Goal: Task Accomplishment & Management: Use online tool/utility

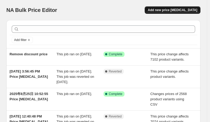
click at [168, 10] on span "Add new price [MEDICAL_DATA]" at bounding box center [172, 10] width 49 height 4
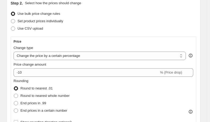
scroll to position [62, 0]
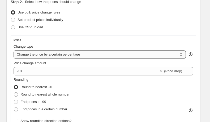
click at [93, 55] on select "Change the price to a certain amount Change the price by a certain amount Chang…" at bounding box center [100, 54] width 172 height 8
select select "no_change"
click at [14, 50] on select "Change the price to a certain amount Change the price by a certain amount Chang…" at bounding box center [100, 54] width 172 height 8
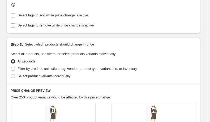
scroll to position [220, 0]
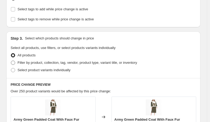
click at [81, 61] on span "Filter by product, collection, tag, vendor, product type, variant title, or inv…" at bounding box center [77, 63] width 119 height 4
click at [11, 61] on input "Filter by product, collection, tag, vendor, product type, variant title, or inv…" at bounding box center [11, 61] width 0 height 0
radio input "true"
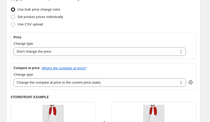
scroll to position [71, 0]
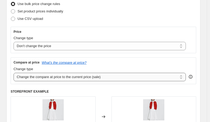
click at [82, 79] on select "Change the compare at price to the current price (sale) Change the compare at p…" at bounding box center [100, 77] width 172 height 8
